Goal: Transaction & Acquisition: Purchase product/service

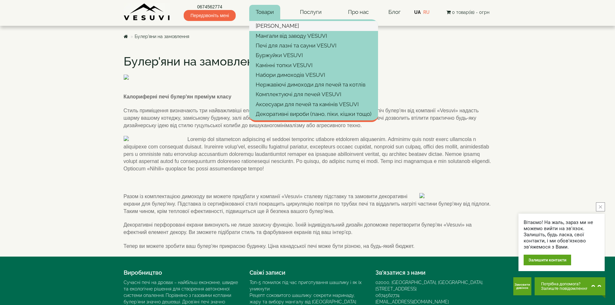
click at [268, 25] on link "[PERSON_NAME]" at bounding box center [313, 26] width 129 height 10
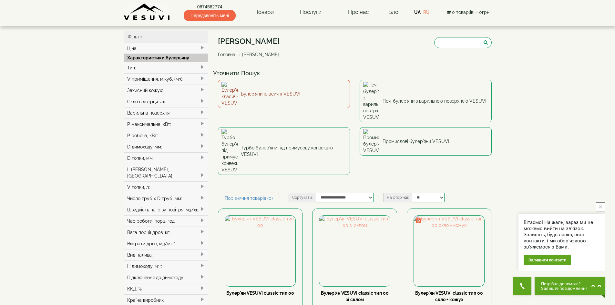
click at [267, 88] on link "Булер'яни класичні VESUVI" at bounding box center [284, 94] width 132 height 28
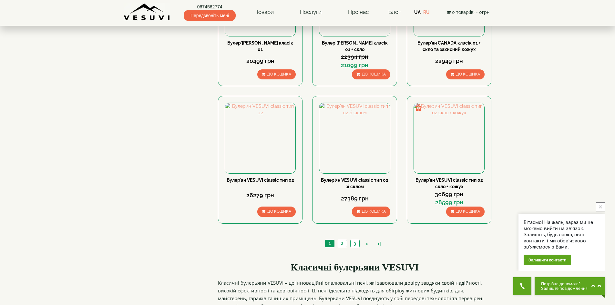
scroll to position [613, 0]
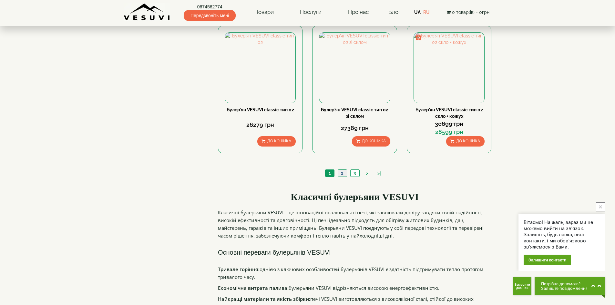
click at [343, 170] on link "2" at bounding box center [342, 173] width 9 height 7
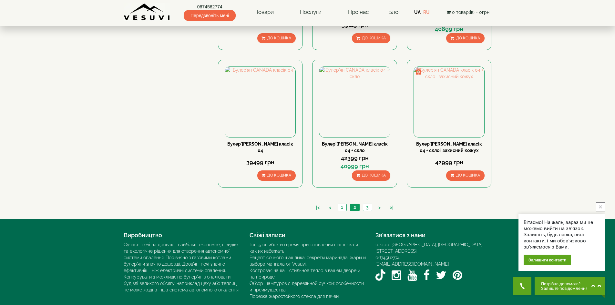
scroll to position [581, 0]
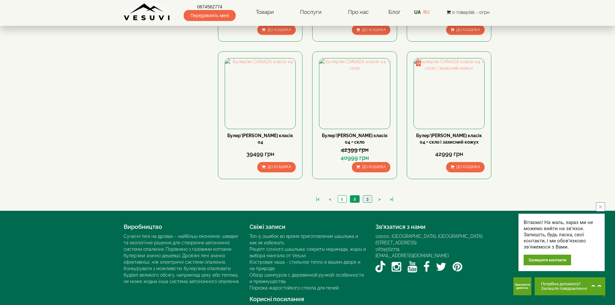
click at [367, 198] on link "3" at bounding box center [367, 199] width 9 height 7
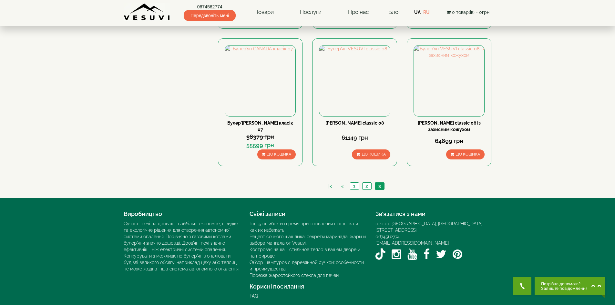
scroll to position [460, 0]
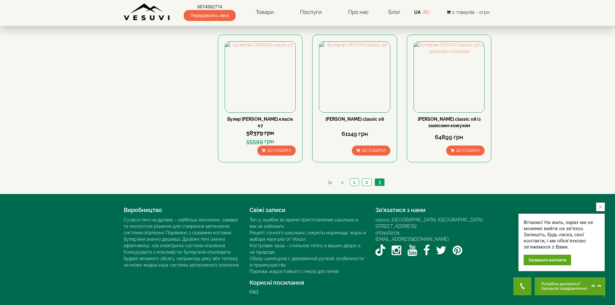
click at [600, 210] on button "close button" at bounding box center [600, 206] width 9 height 9
